Goal: Find specific page/section: Find specific page/section

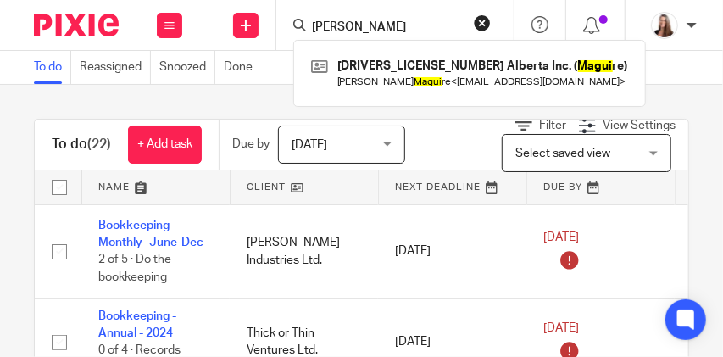
type input "maguire"
click button "submit" at bounding box center [0, 0] width 0 height 0
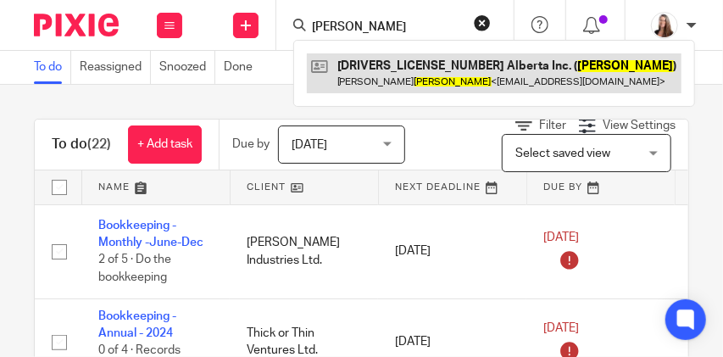
click at [393, 73] on link at bounding box center [494, 72] width 374 height 39
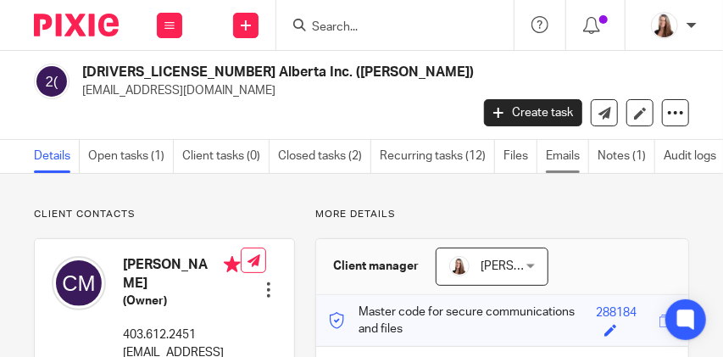
click at [576, 140] on link "Emails" at bounding box center [567, 156] width 43 height 33
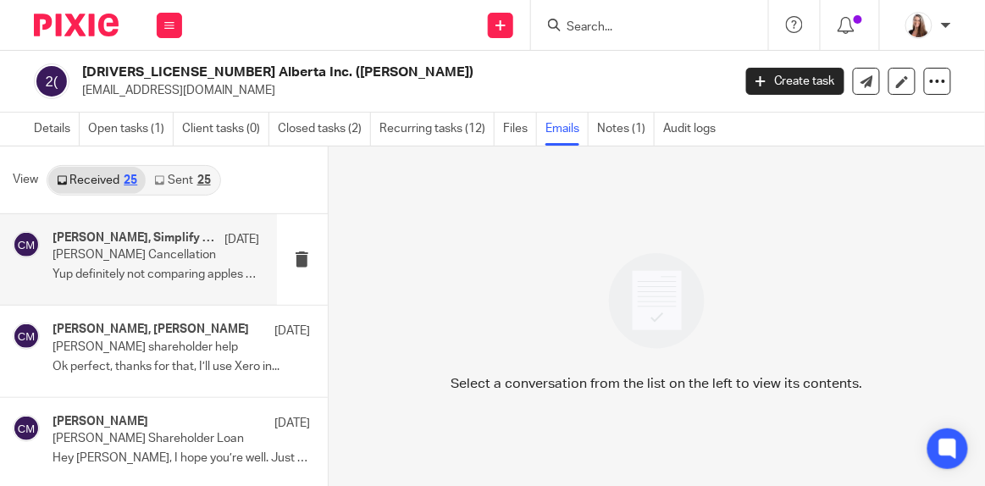
click at [209, 259] on div "Shawn Gander, Simplify Accounting, Chris Maguire Aug 11 Chris Maguire Cancellat…" at bounding box center [157, 259] width 208 height 57
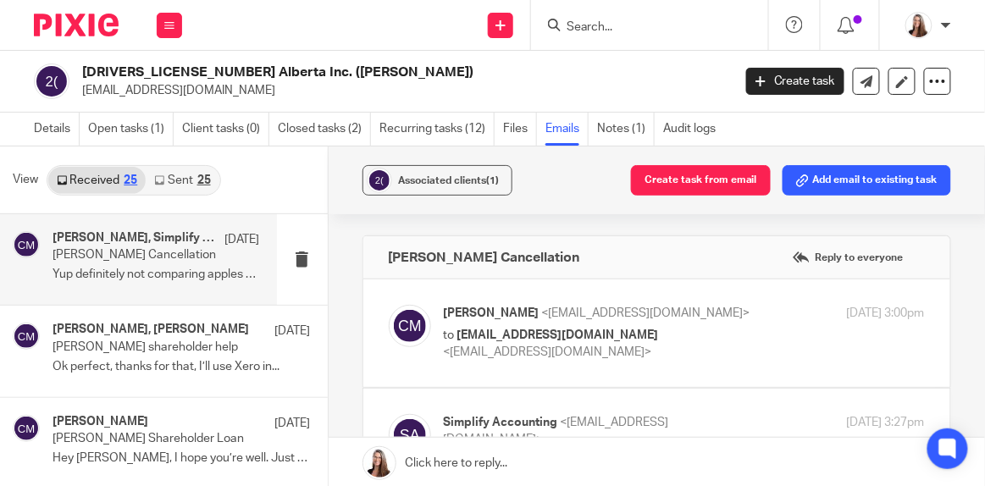
click at [673, 329] on p "to info@simplifyaccounting.ca <info@simplifyaccounting.ca>" at bounding box center [604, 344] width 321 height 35
checkbox input "true"
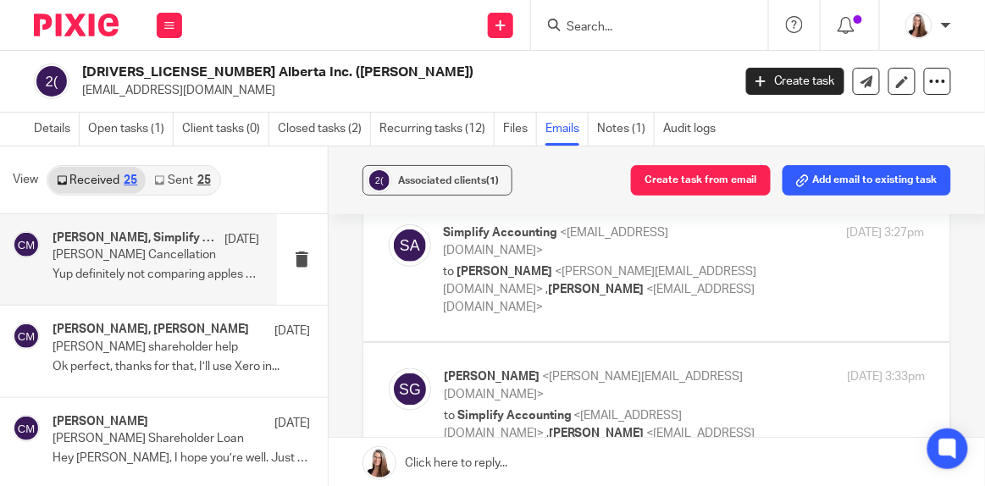
scroll to position [308, 0]
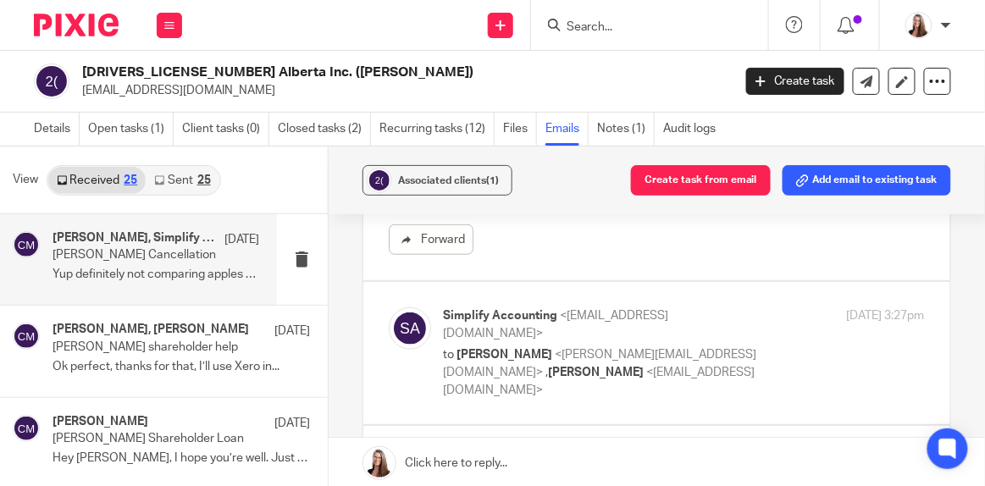
click at [722, 346] on p "to Shawn Gander <shawn@simplifyaccounting.ca> , Tayler Lloyd <tayler@simplifyac…" at bounding box center [604, 372] width 321 height 53
checkbox input "true"
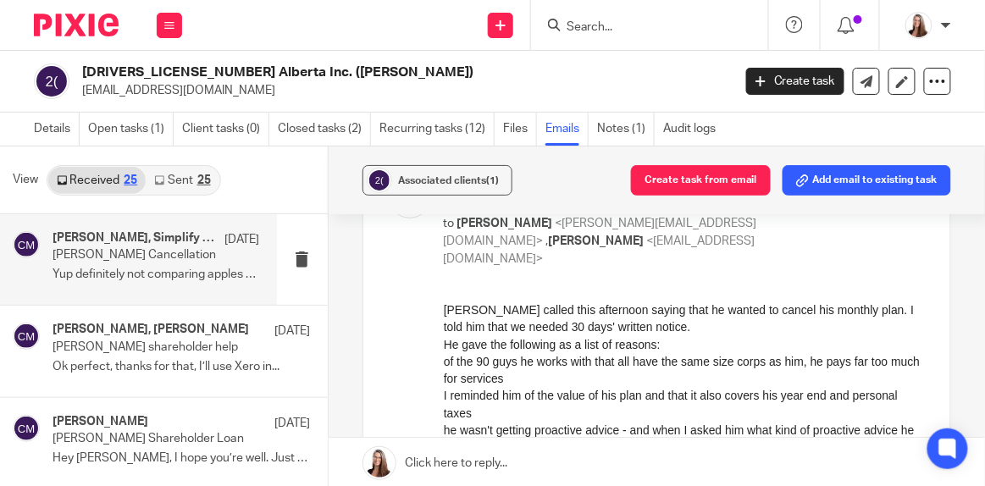
scroll to position [462, 0]
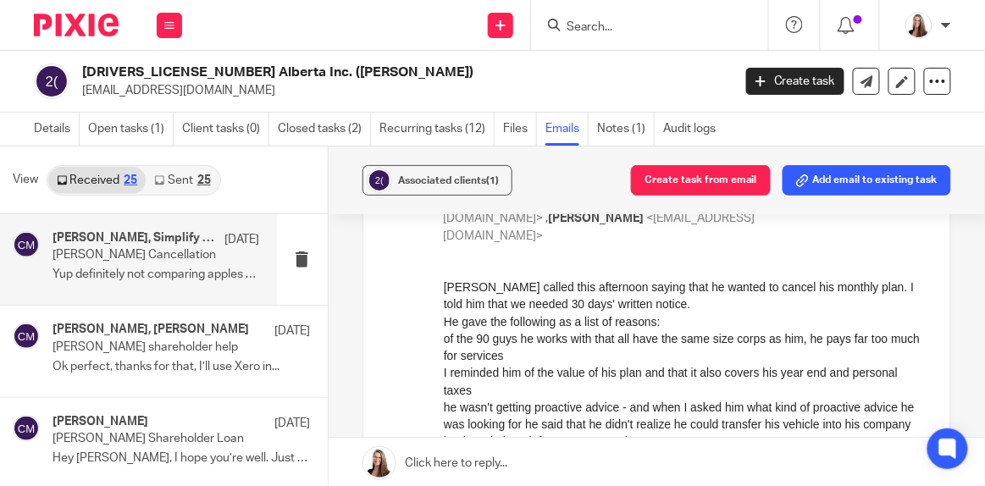
click at [722, 356] on li "he wasn't getting proactive advice - and when I asked him what kind of proactiv…" at bounding box center [683, 425] width 481 height 52
